Goal: Task Accomplishment & Management: Use online tool/utility

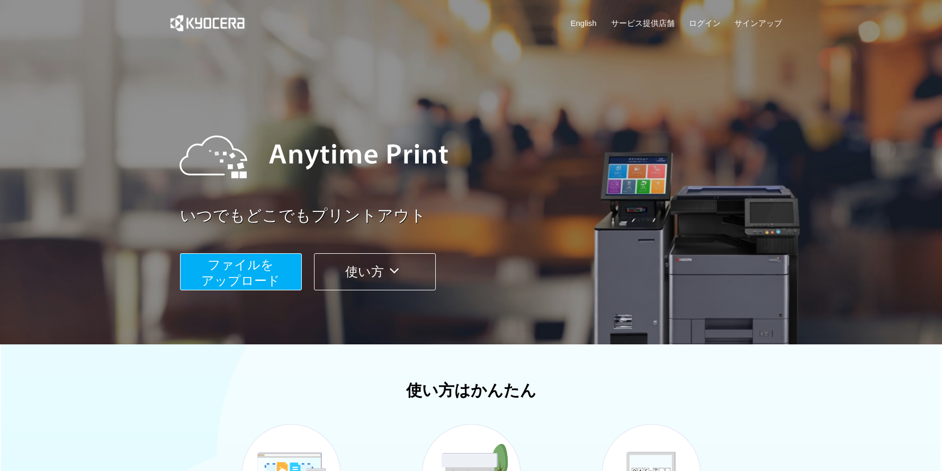
click at [261, 263] on span "ファイルを ​​アップロード" at bounding box center [240, 272] width 79 height 30
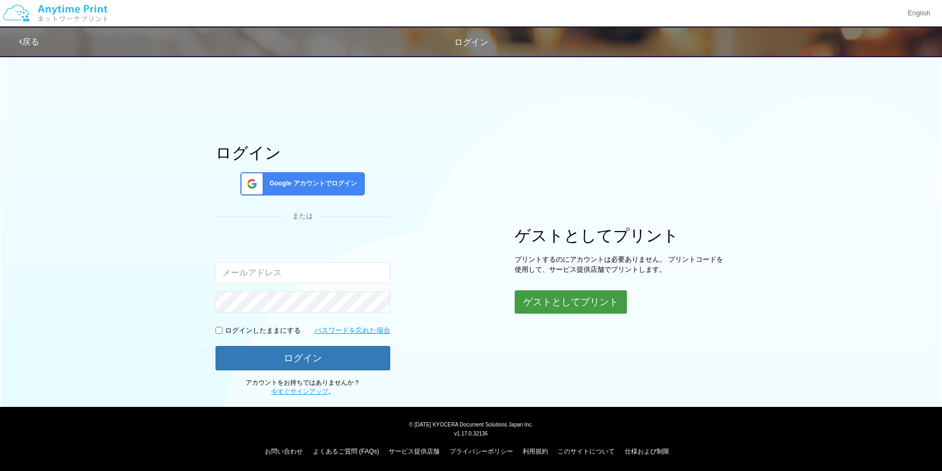
click at [552, 295] on button "ゲストとしてプリント" at bounding box center [571, 301] width 112 height 23
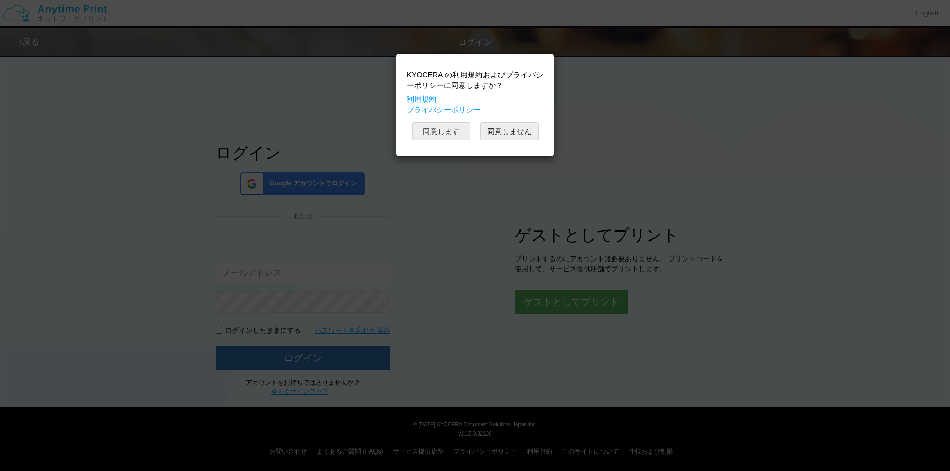
click at [444, 131] on button "同意します" at bounding box center [441, 131] width 58 height 18
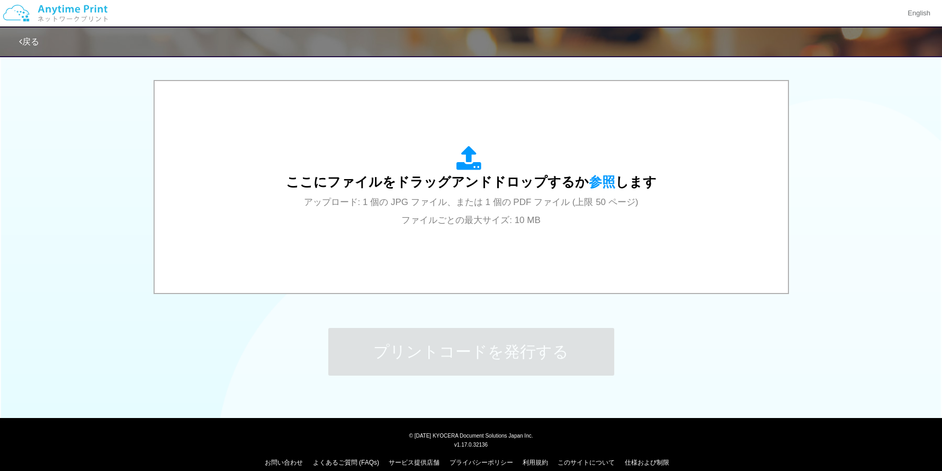
scroll to position [335, 0]
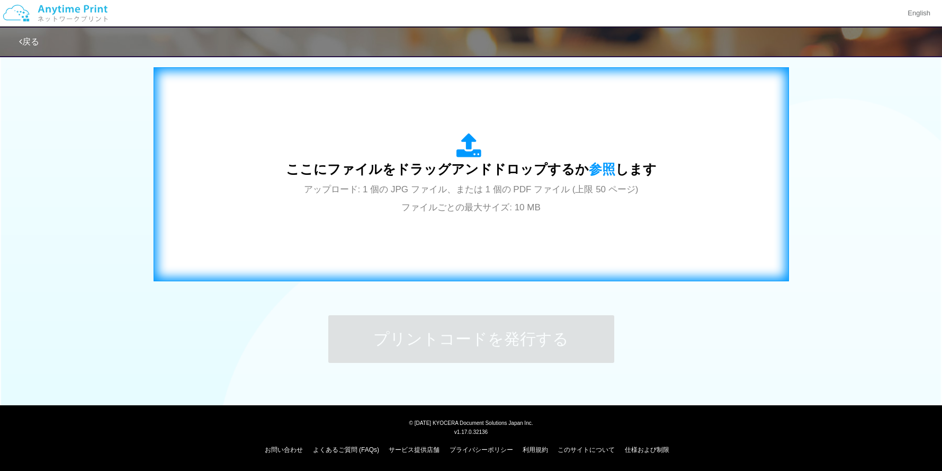
click at [471, 186] on span "アップロード: 1 個の JPG ファイル、または 1 個の PDF ファイル (上限 50 ページ) ファイルごとの最大サイズ: 10 MB" at bounding box center [471, 198] width 335 height 28
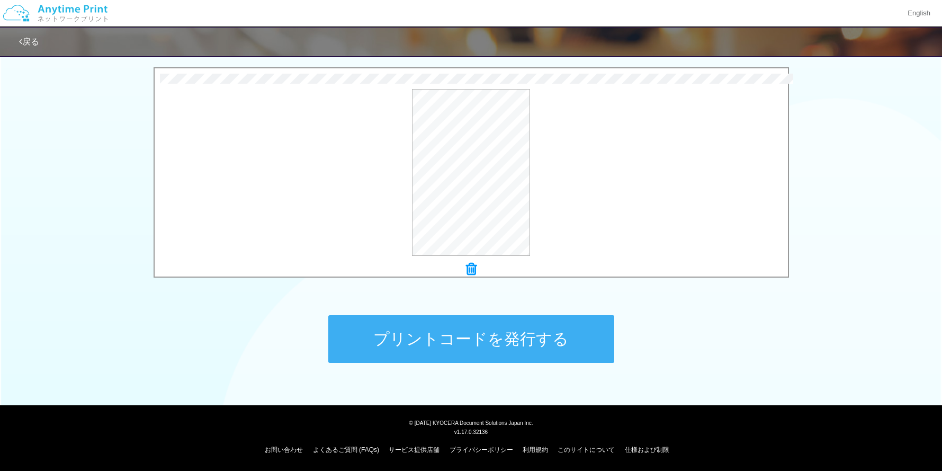
click at [481, 342] on button "プリントコードを発行する" at bounding box center [471, 339] width 286 height 48
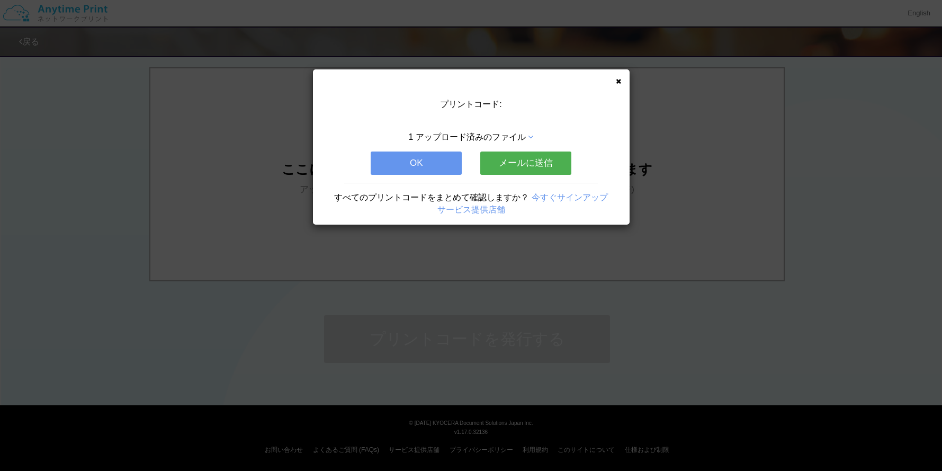
scroll to position [0, 0]
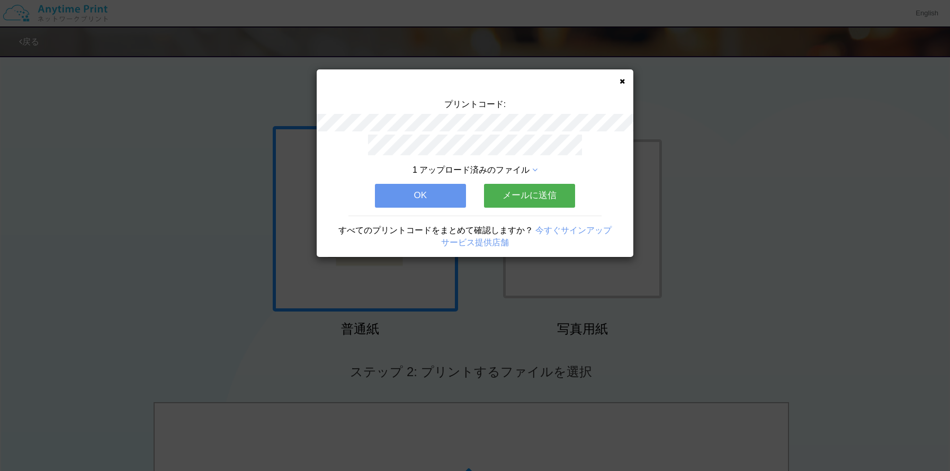
click at [557, 194] on button "メールに送信" at bounding box center [529, 195] width 91 height 23
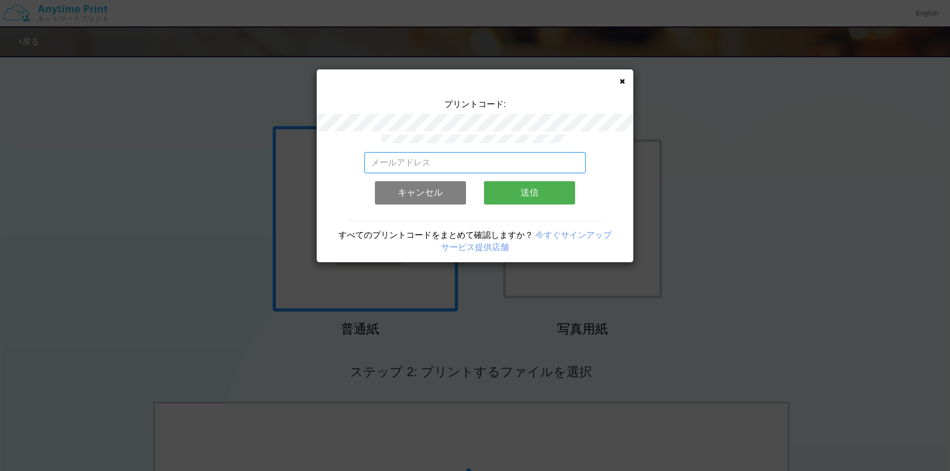
click at [517, 165] on input "email" at bounding box center [475, 162] width 222 height 21
type input "[EMAIL_ADDRESS][DOMAIN_NAME]"
click at [527, 191] on button "送信" at bounding box center [529, 192] width 91 height 23
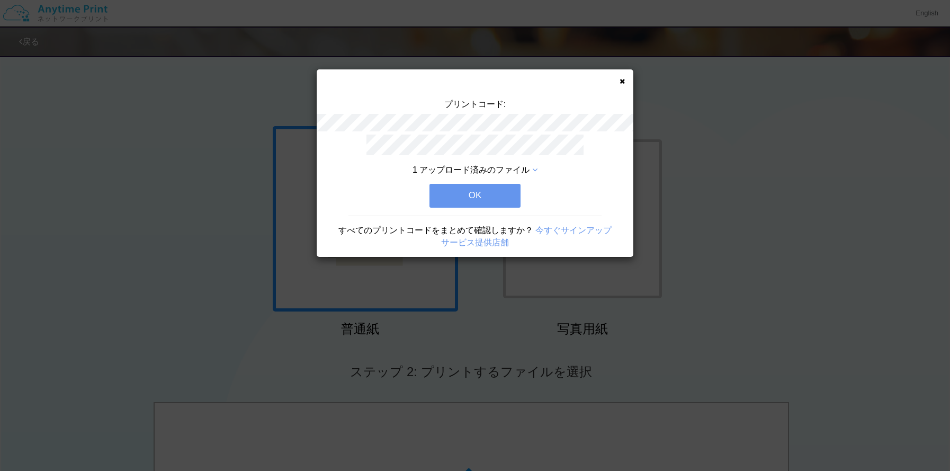
click at [459, 198] on button "OK" at bounding box center [474, 195] width 91 height 23
